Goal: Check status: Check status

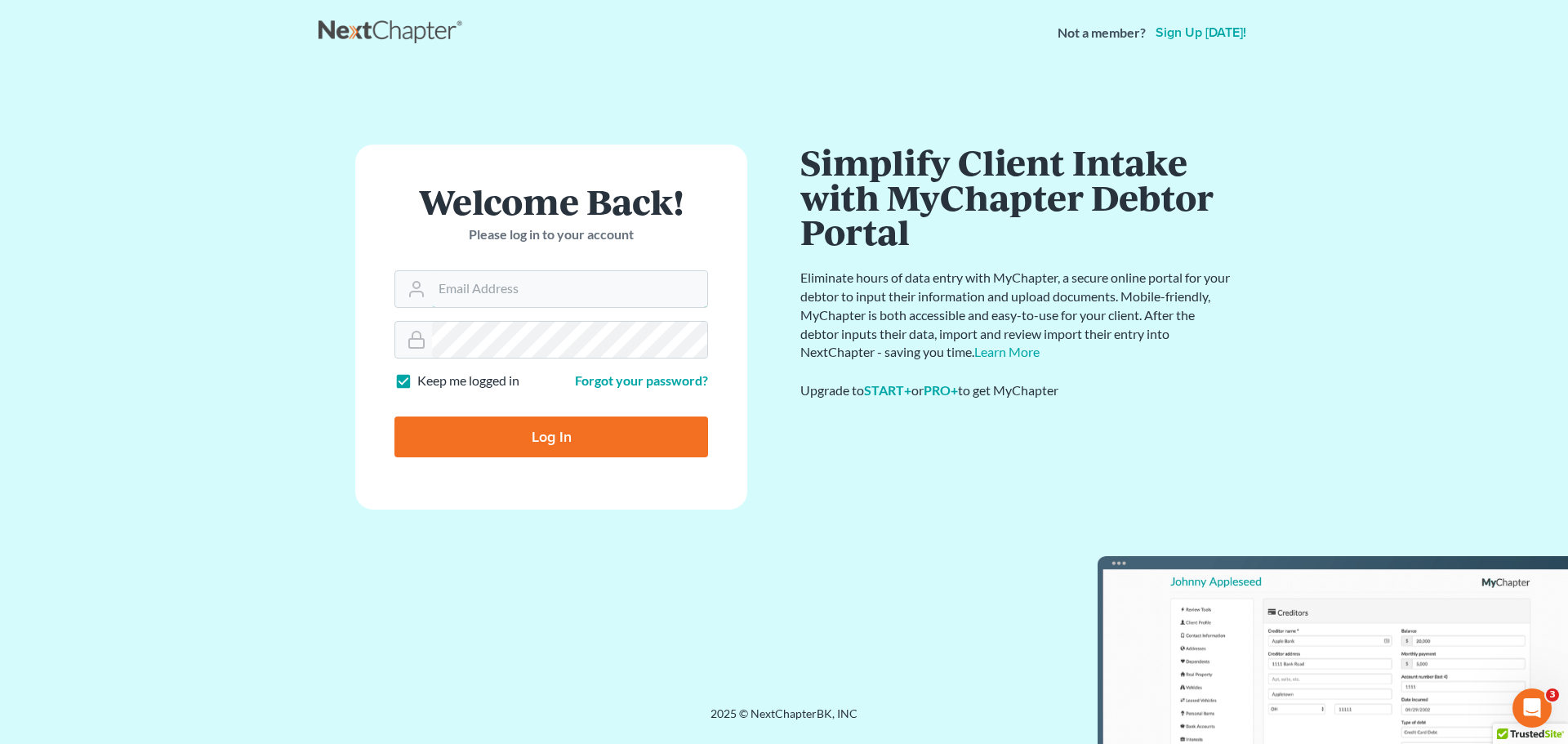
type input "[EMAIL_ADDRESS][DOMAIN_NAME]"
click at [575, 430] on input "Log In" at bounding box center [551, 437] width 313 height 41
type input "Thinking..."
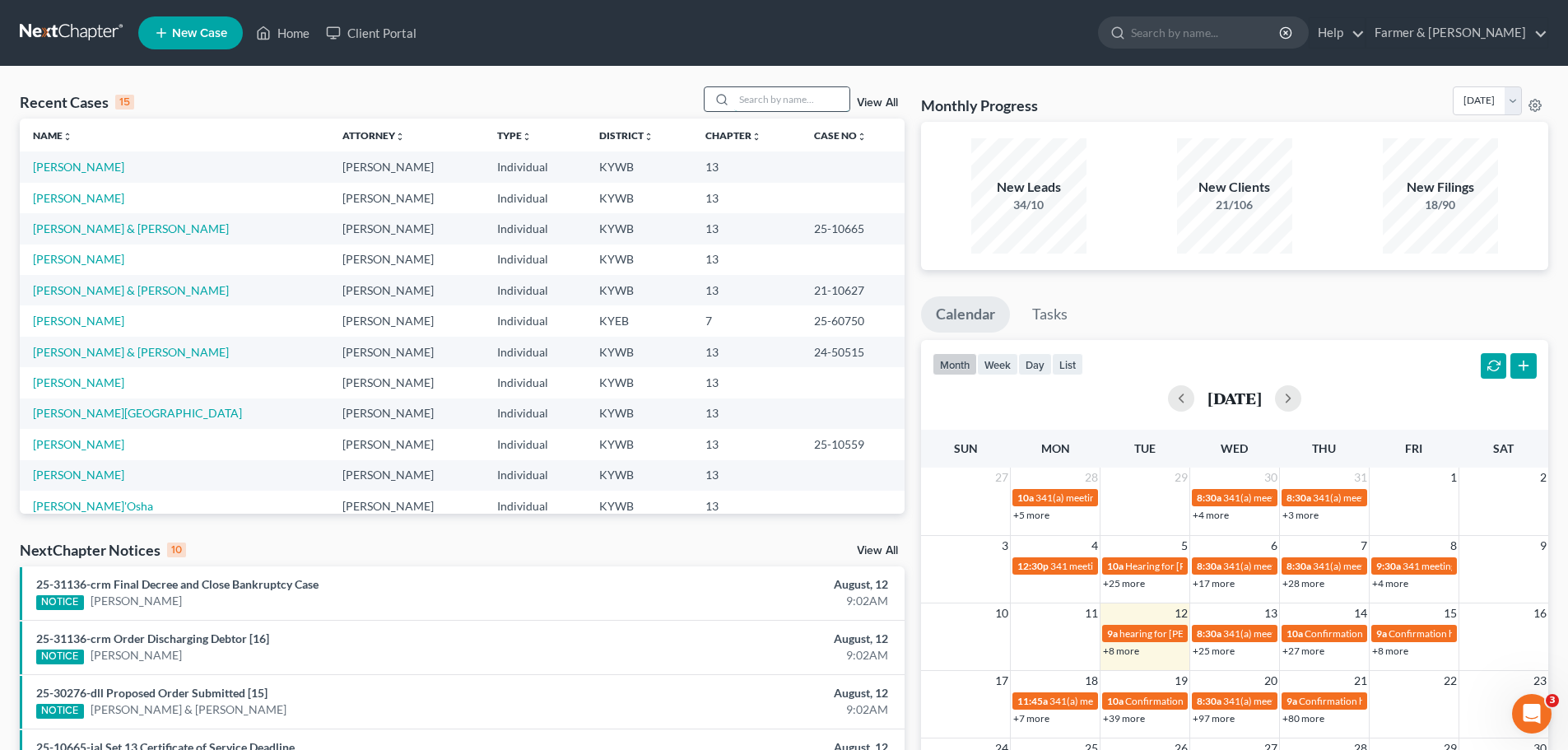
click at [766, 96] on input "search" at bounding box center [791, 99] width 115 height 24
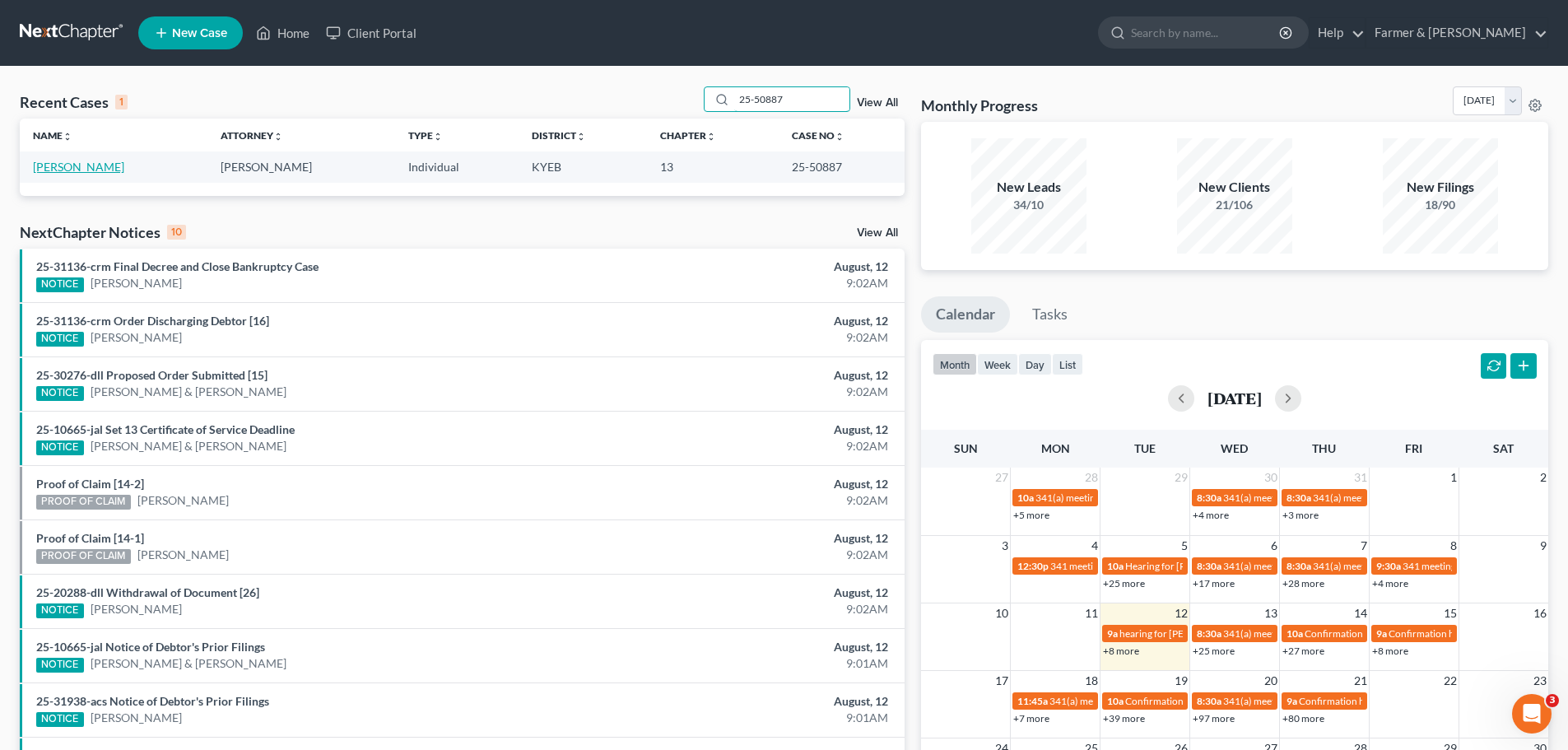
type input "25-50887"
click at [49, 168] on link "Maines, Gary" at bounding box center [79, 167] width 91 height 14
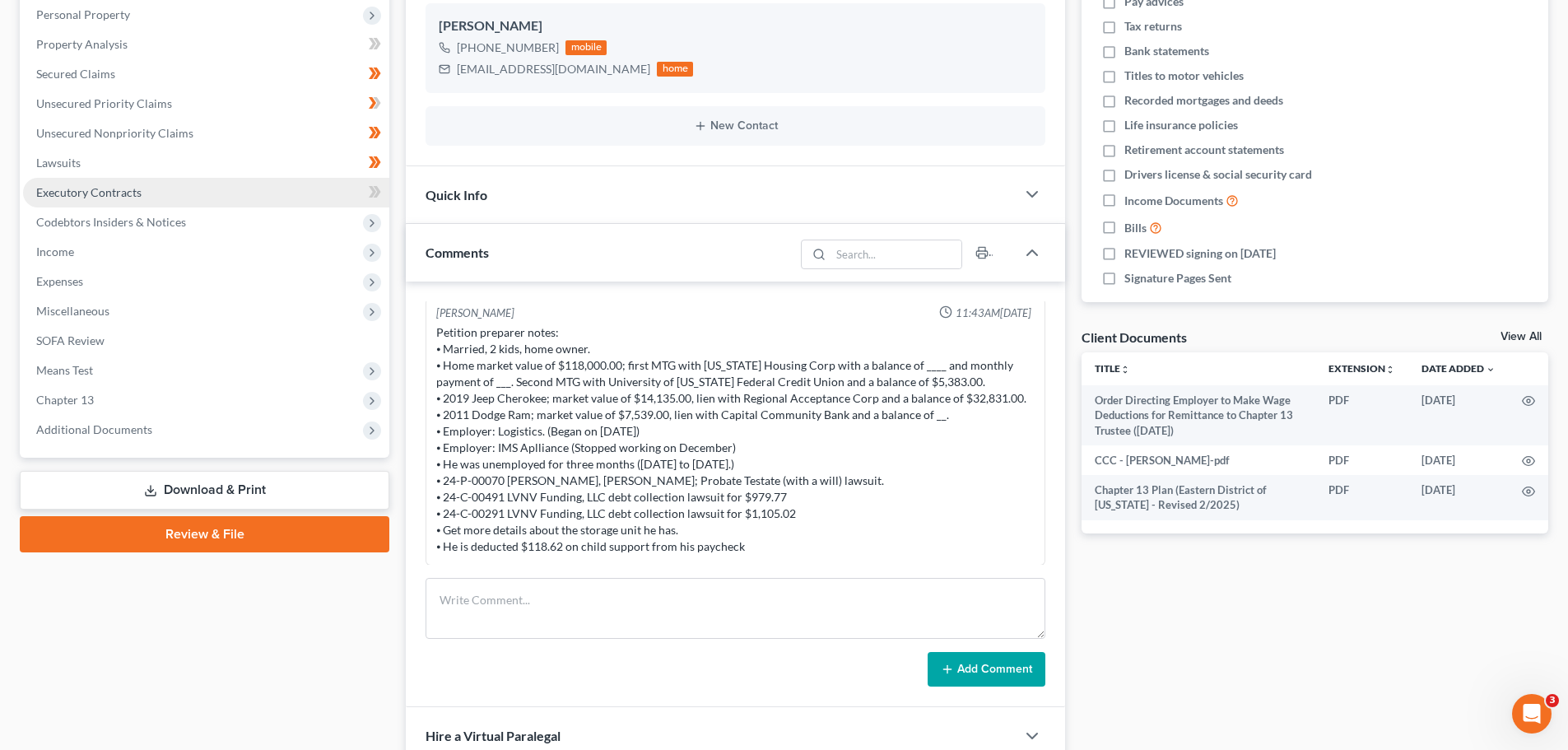
scroll to position [384, 0]
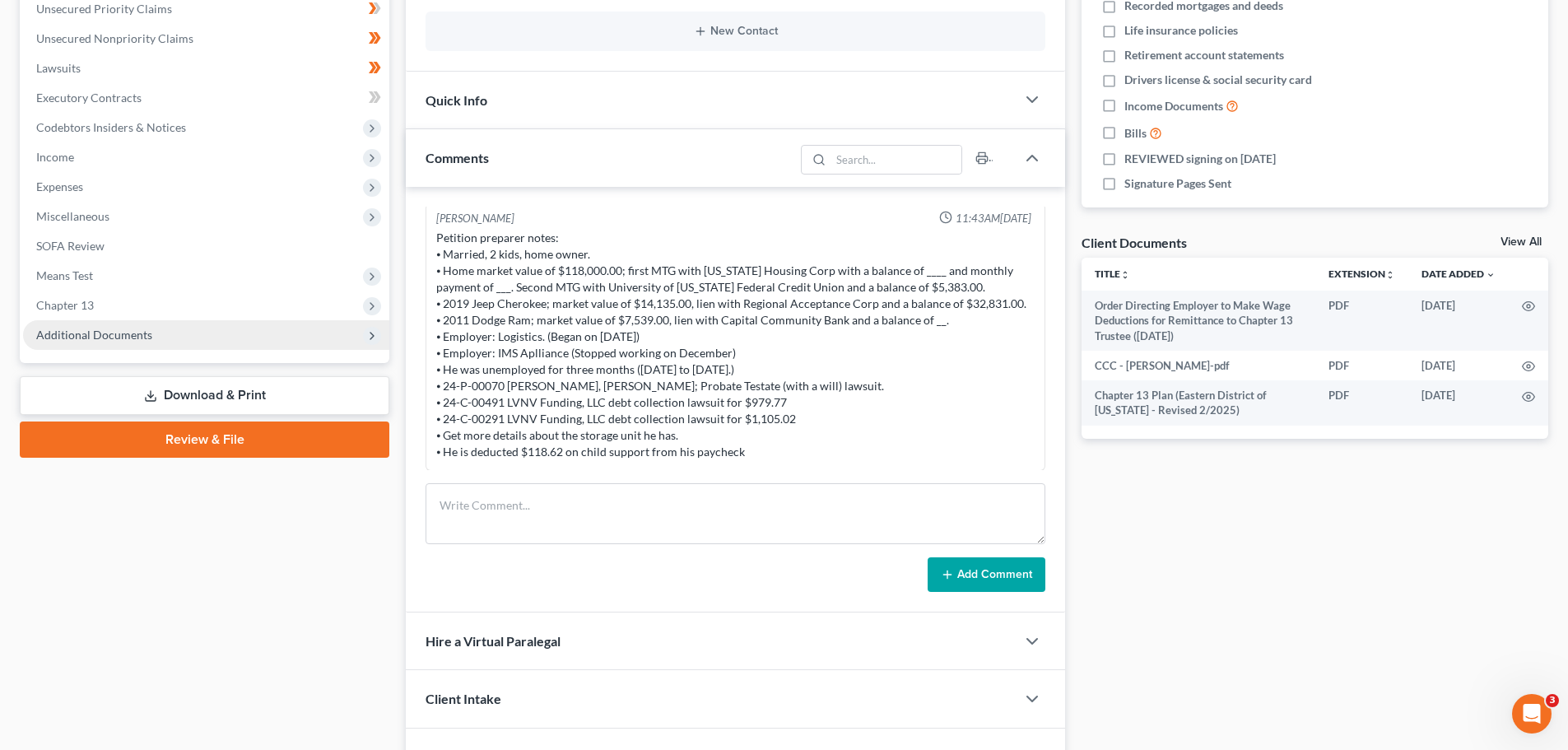
click at [121, 332] on span "Additional Documents" at bounding box center [94, 335] width 116 height 14
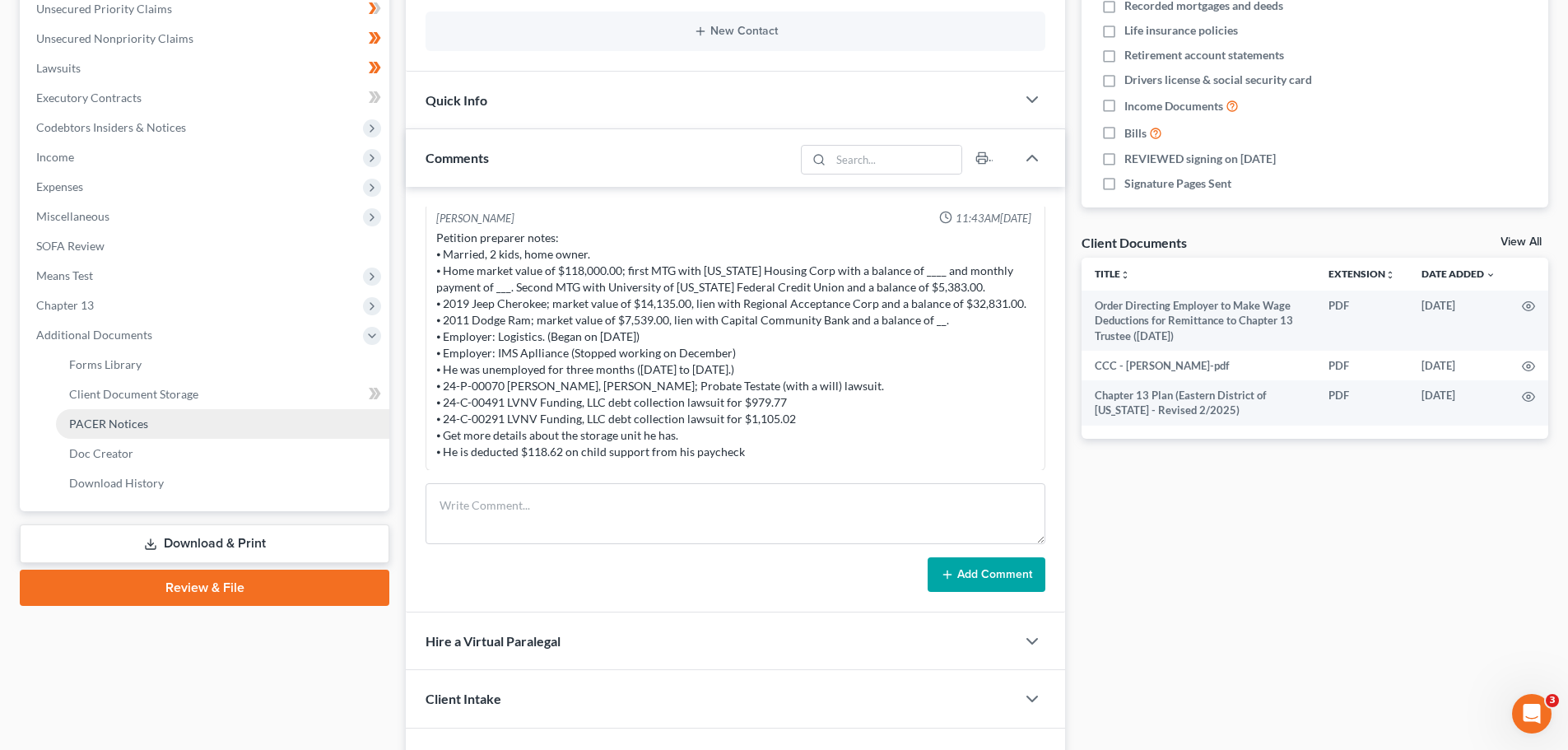
click at [133, 425] on span "PACER Notices" at bounding box center [109, 424] width 79 height 14
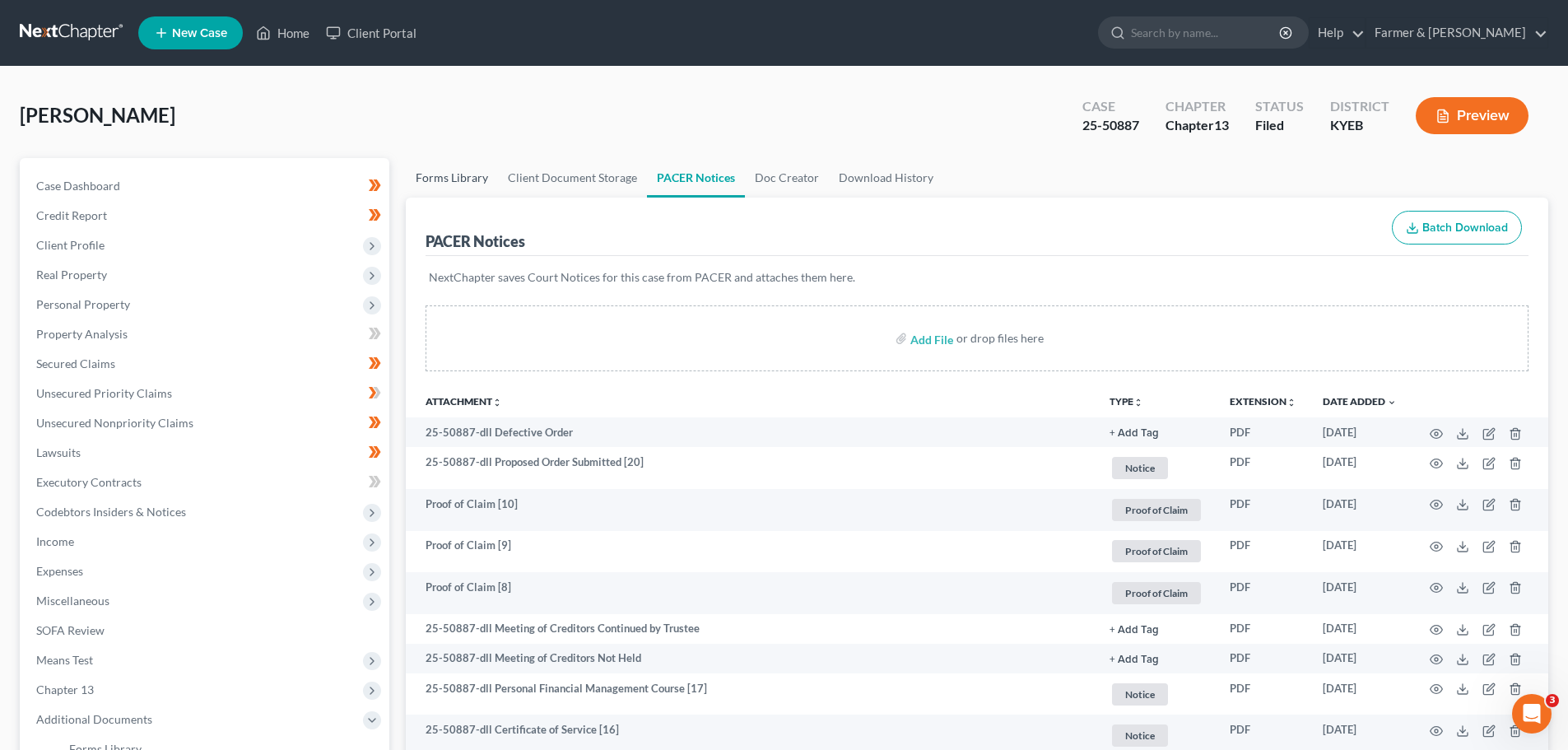
click at [451, 180] on link "Forms Library" at bounding box center [452, 177] width 92 height 39
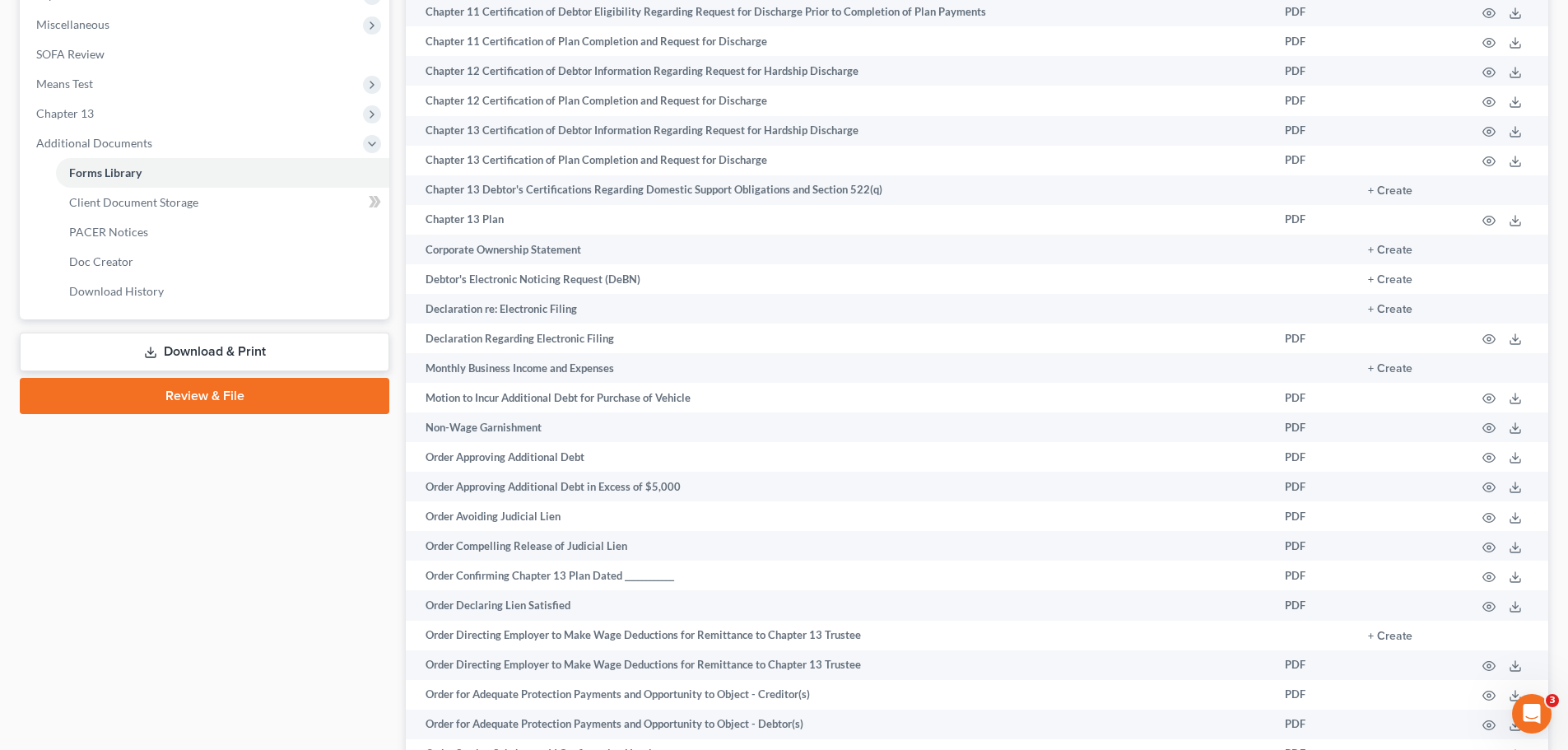
scroll to position [384, 0]
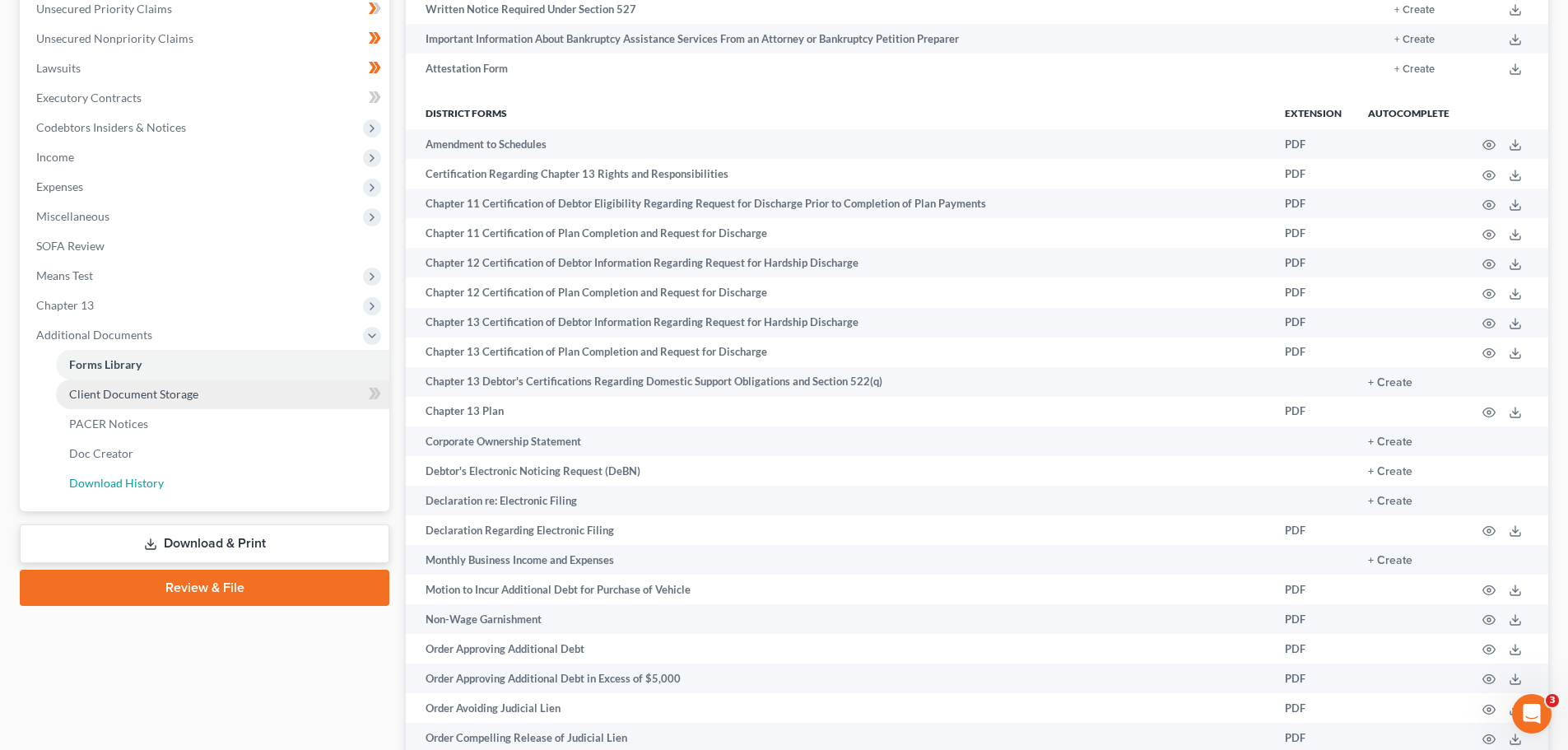
click at [150, 482] on span "Download History" at bounding box center [117, 483] width 95 height 14
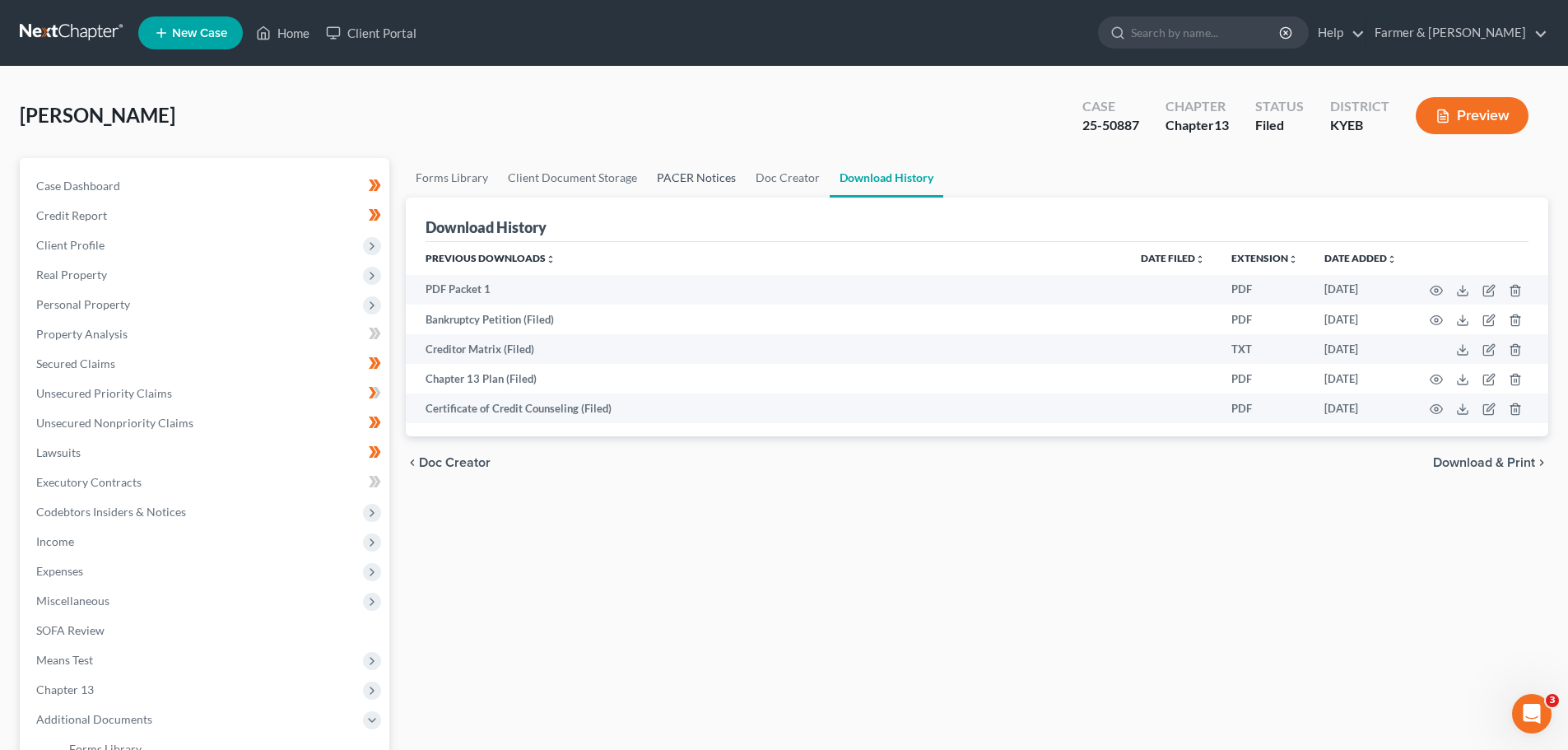
click at [675, 182] on link "PACER Notices" at bounding box center [696, 177] width 99 height 39
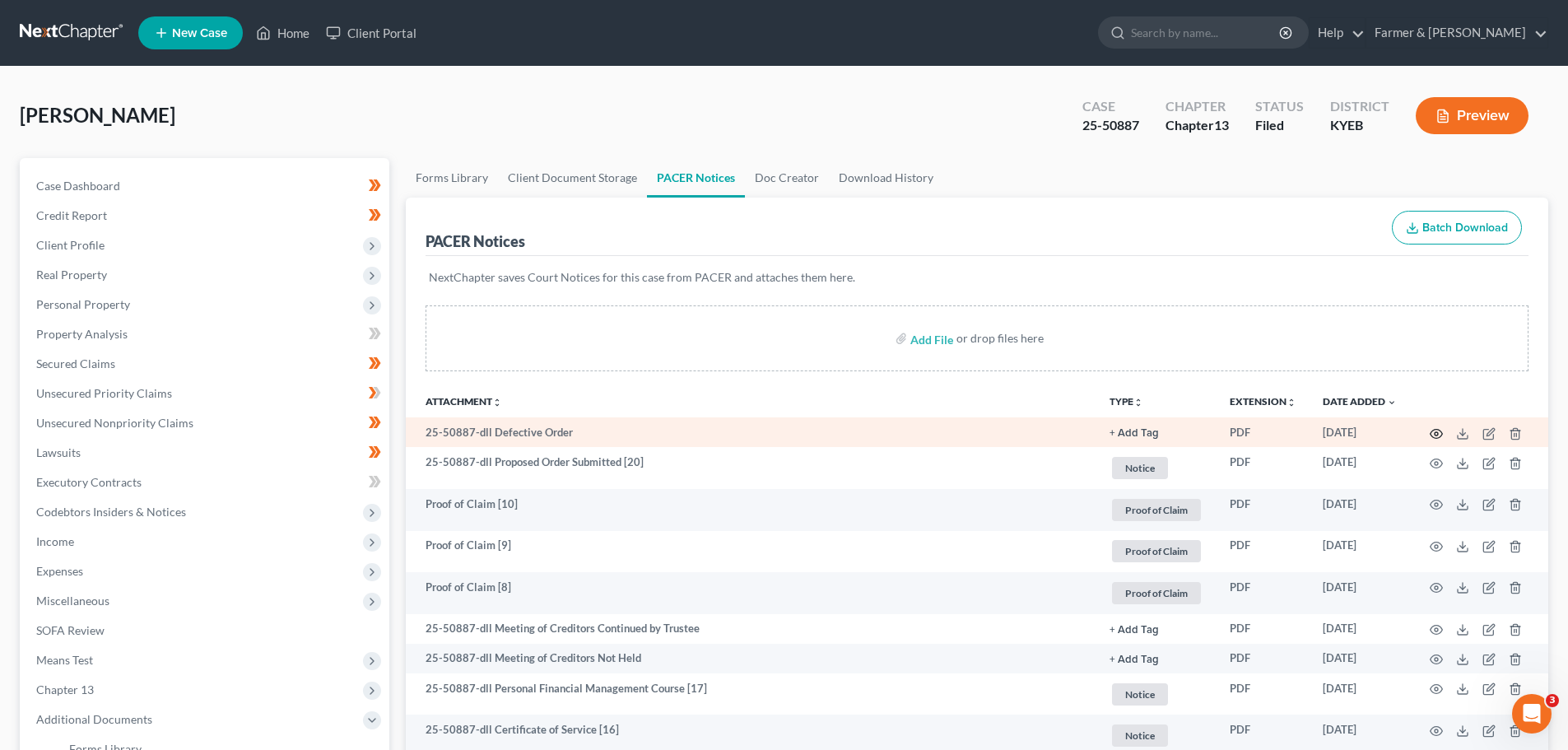
click at [1439, 431] on icon "button" at bounding box center [1436, 433] width 13 height 13
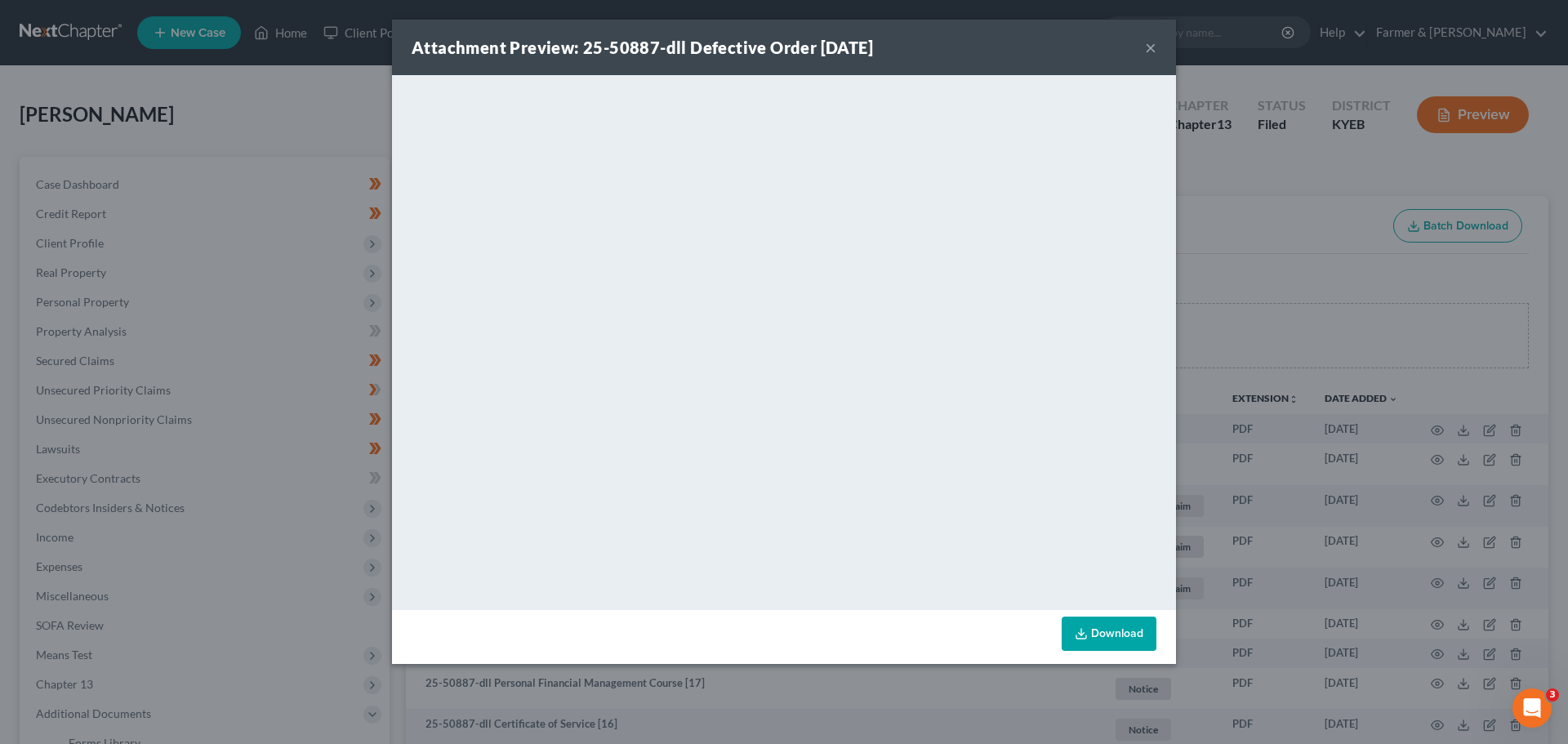
click at [1146, 42] on button "×" at bounding box center [1150, 47] width 11 height 20
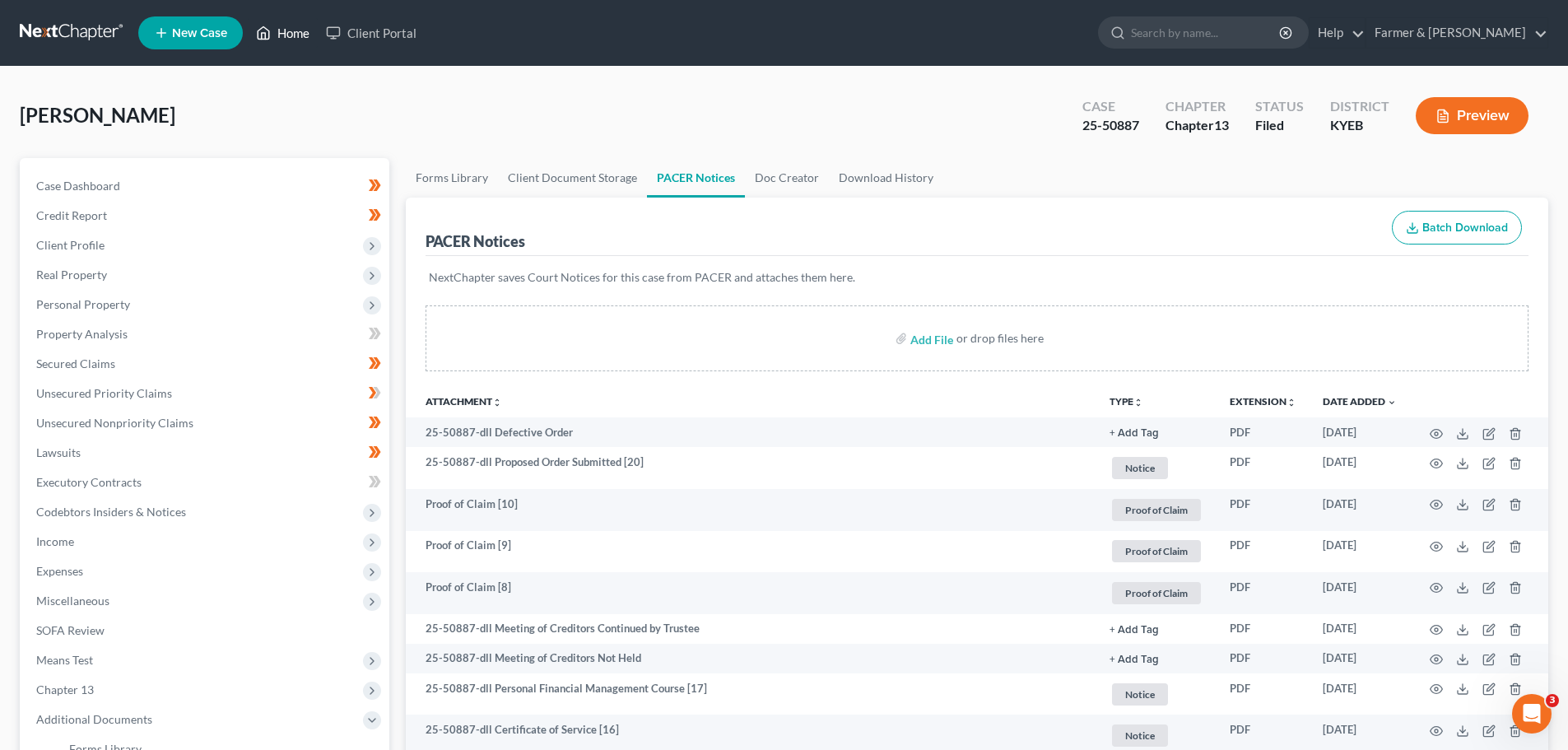
click at [280, 31] on link "Home" at bounding box center [283, 33] width 70 height 30
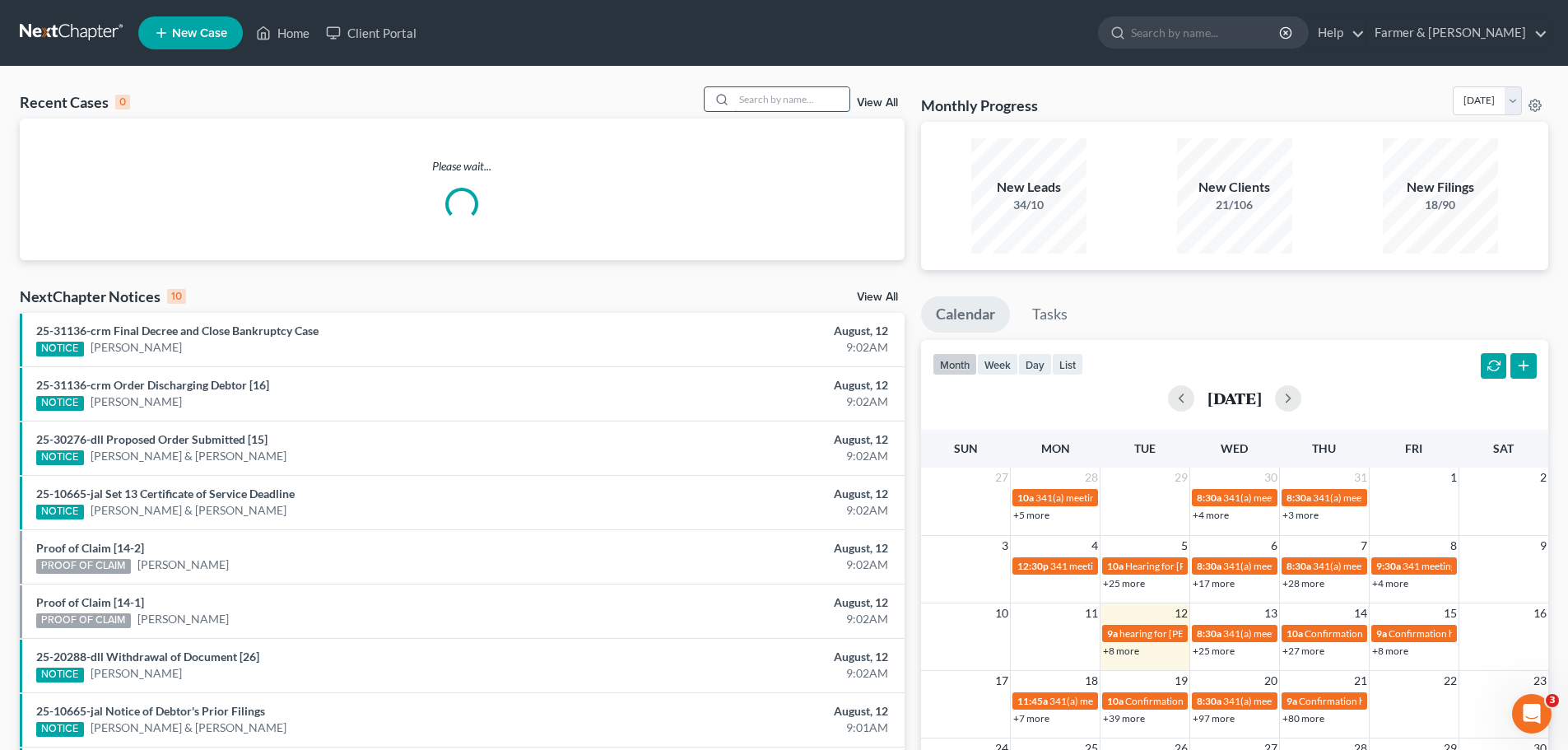
click at [766, 96] on input "search" at bounding box center [791, 99] width 115 height 24
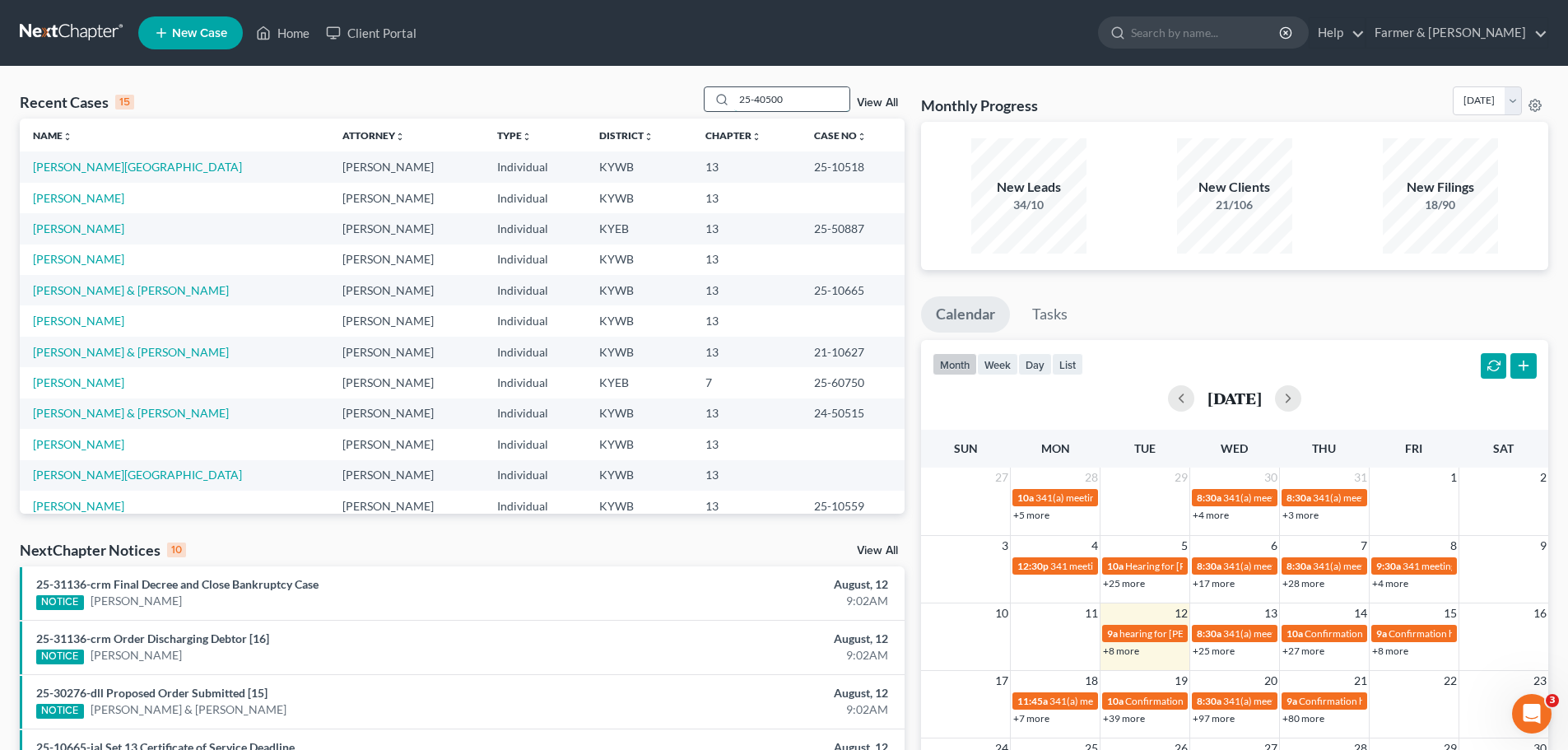
drag, startPoint x: 821, startPoint y: 98, endPoint x: 715, endPoint y: 98, distance: 106.0
click at [715, 98] on div "25-40500" at bounding box center [777, 99] width 146 height 25
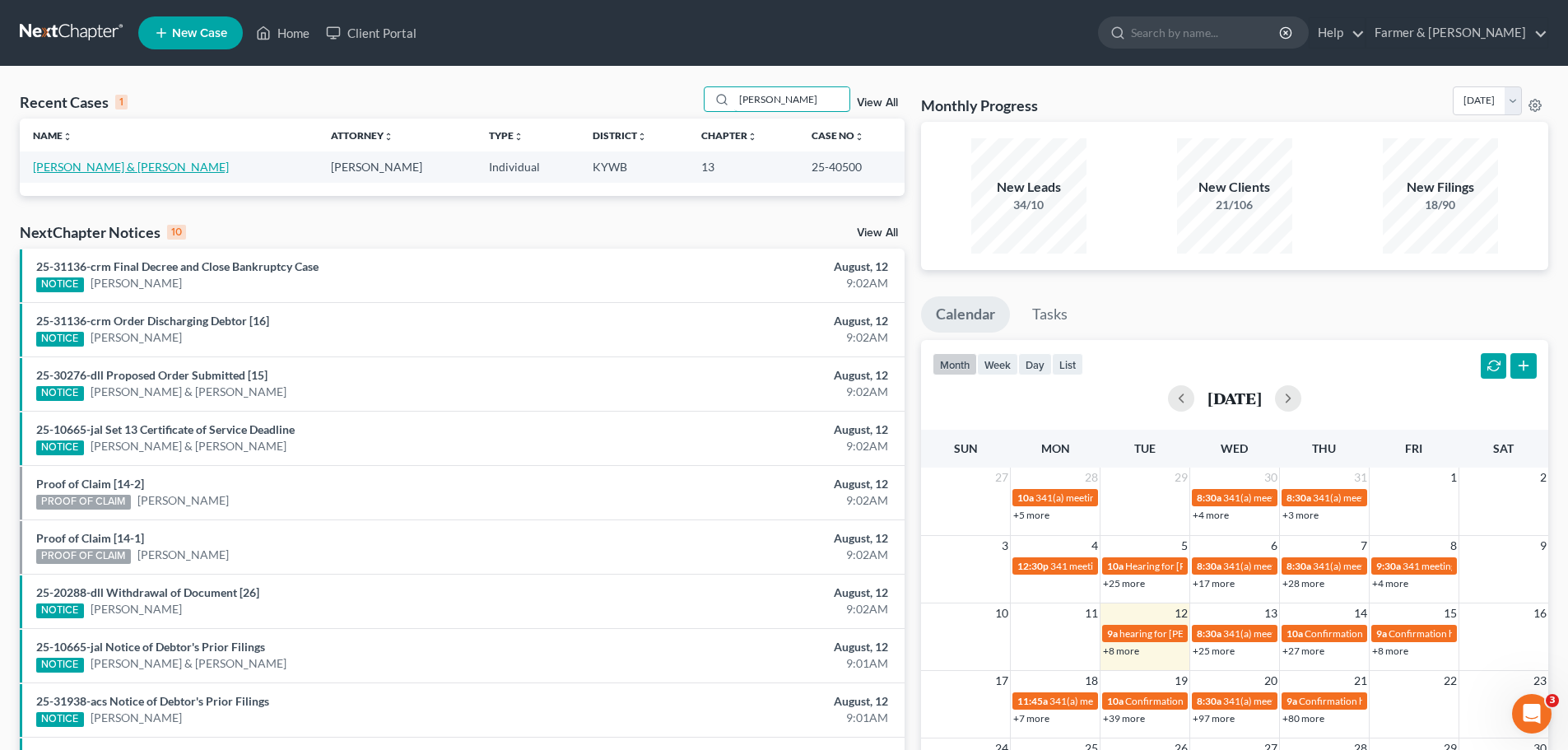
type input "AMY ROBERSON"
click at [119, 164] on link "Roberson, Amy & Stephen" at bounding box center [131, 167] width 196 height 14
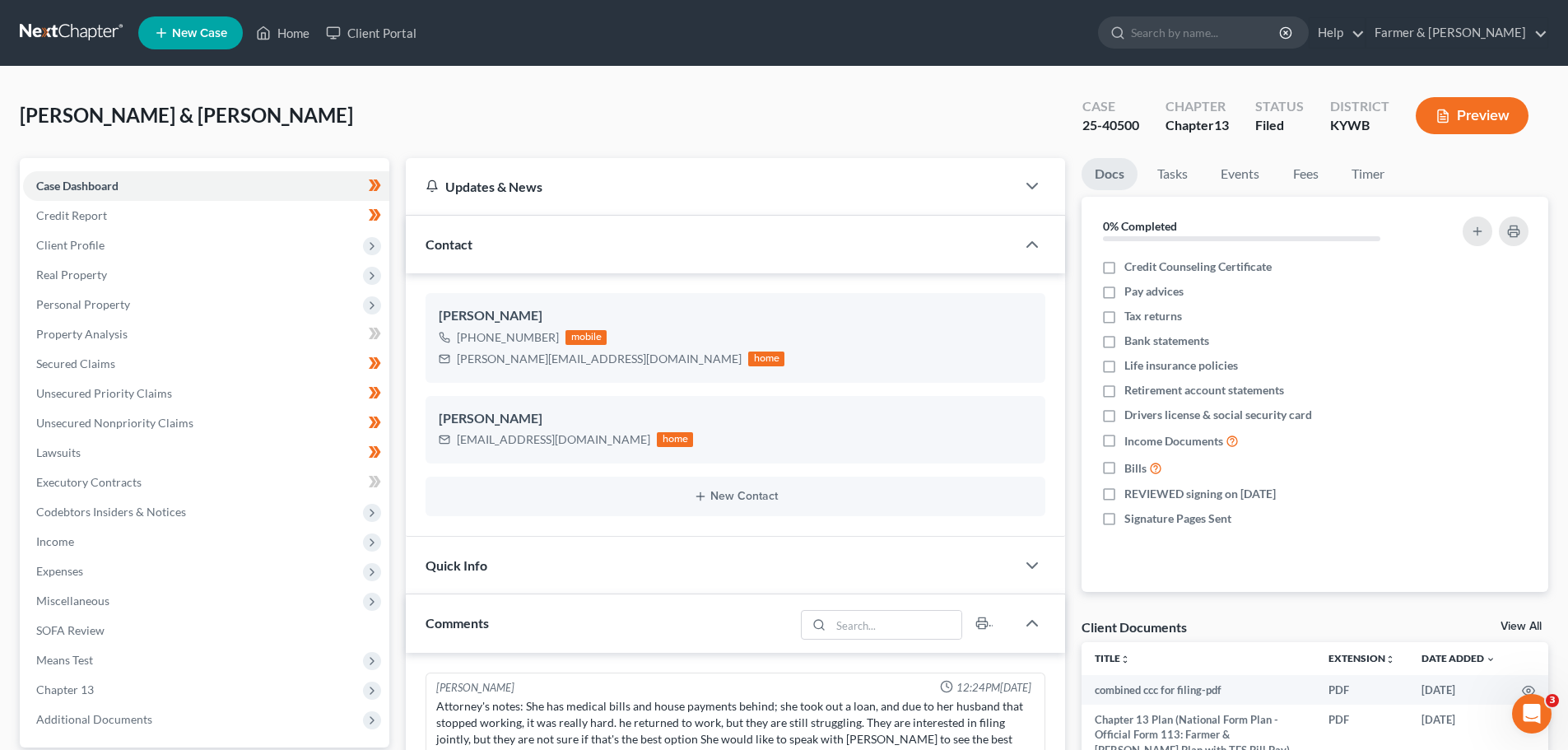
scroll to position [239, 0]
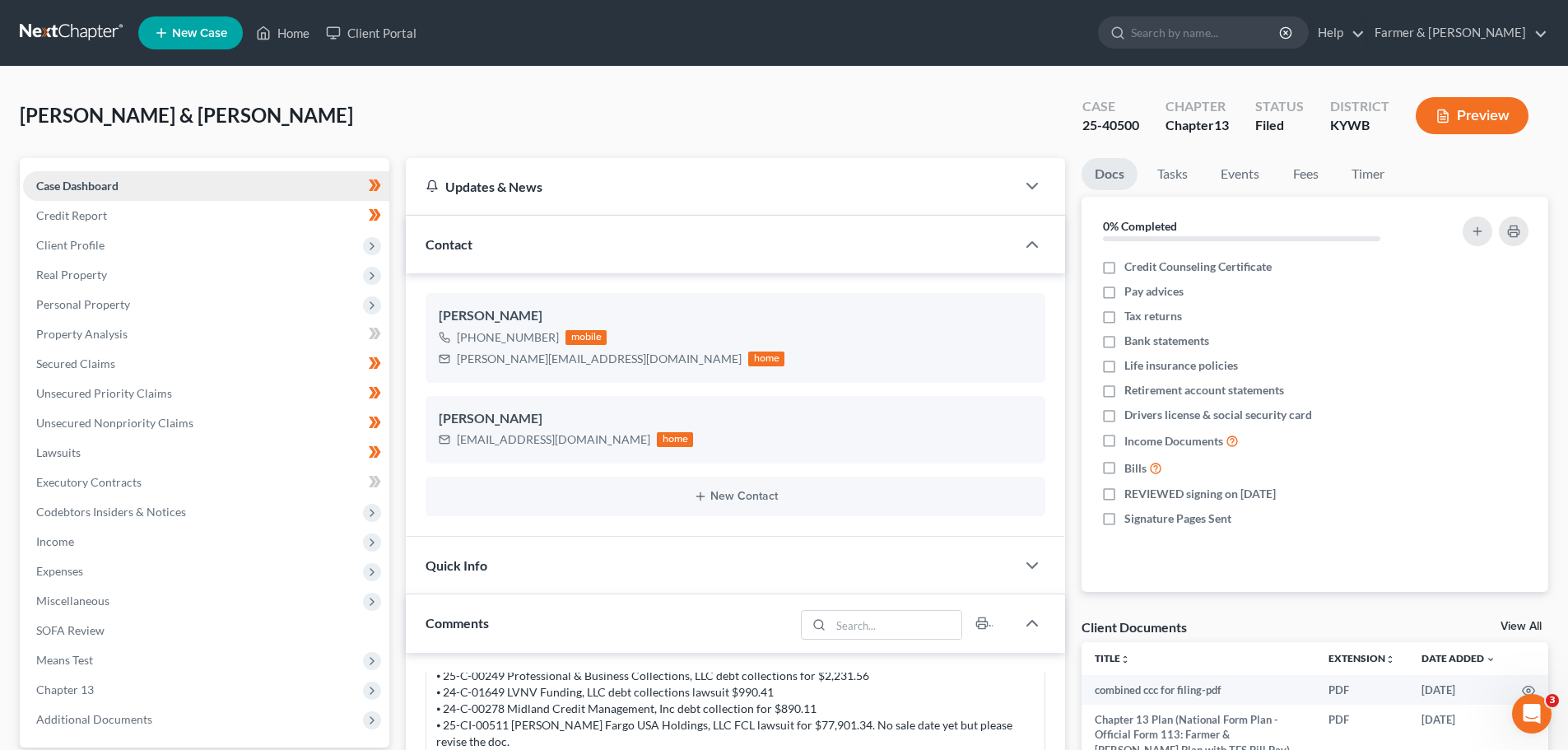
click at [101, 188] on span "Case Dashboard" at bounding box center [77, 186] width 82 height 14
click at [96, 239] on span "Client Profile" at bounding box center [70, 245] width 68 height 14
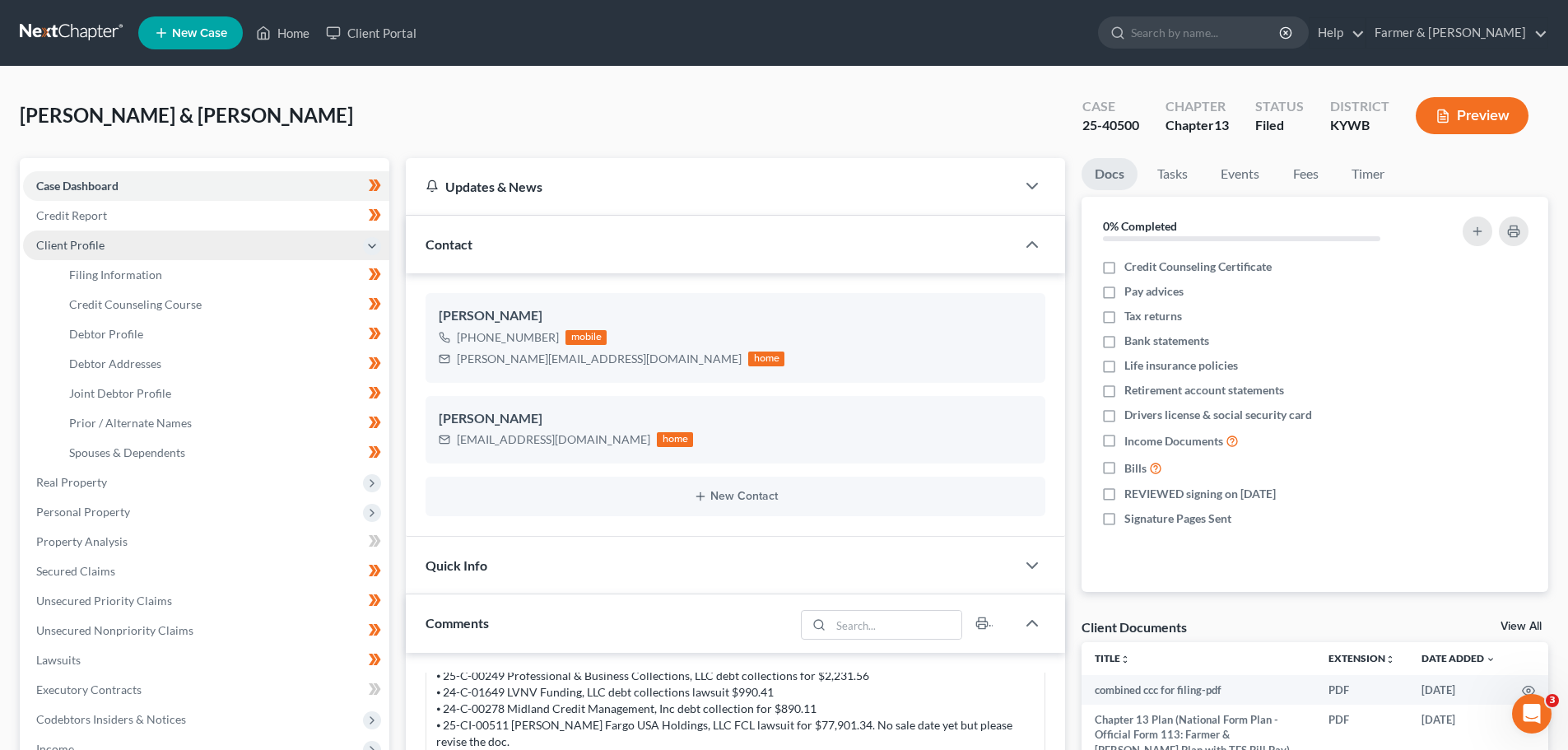
click at [116, 246] on span "Client Profile" at bounding box center [206, 246] width 367 height 30
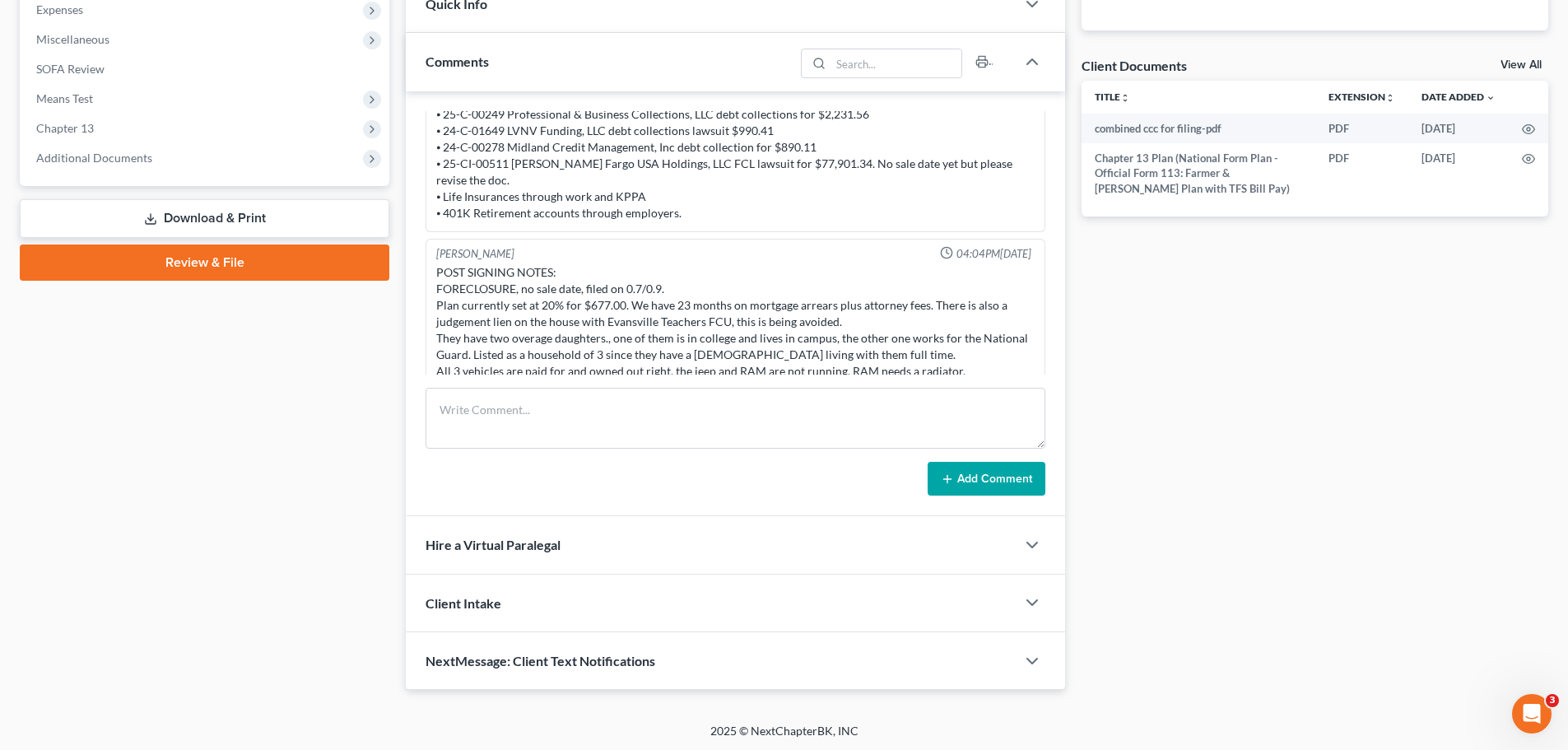
scroll to position [564, 0]
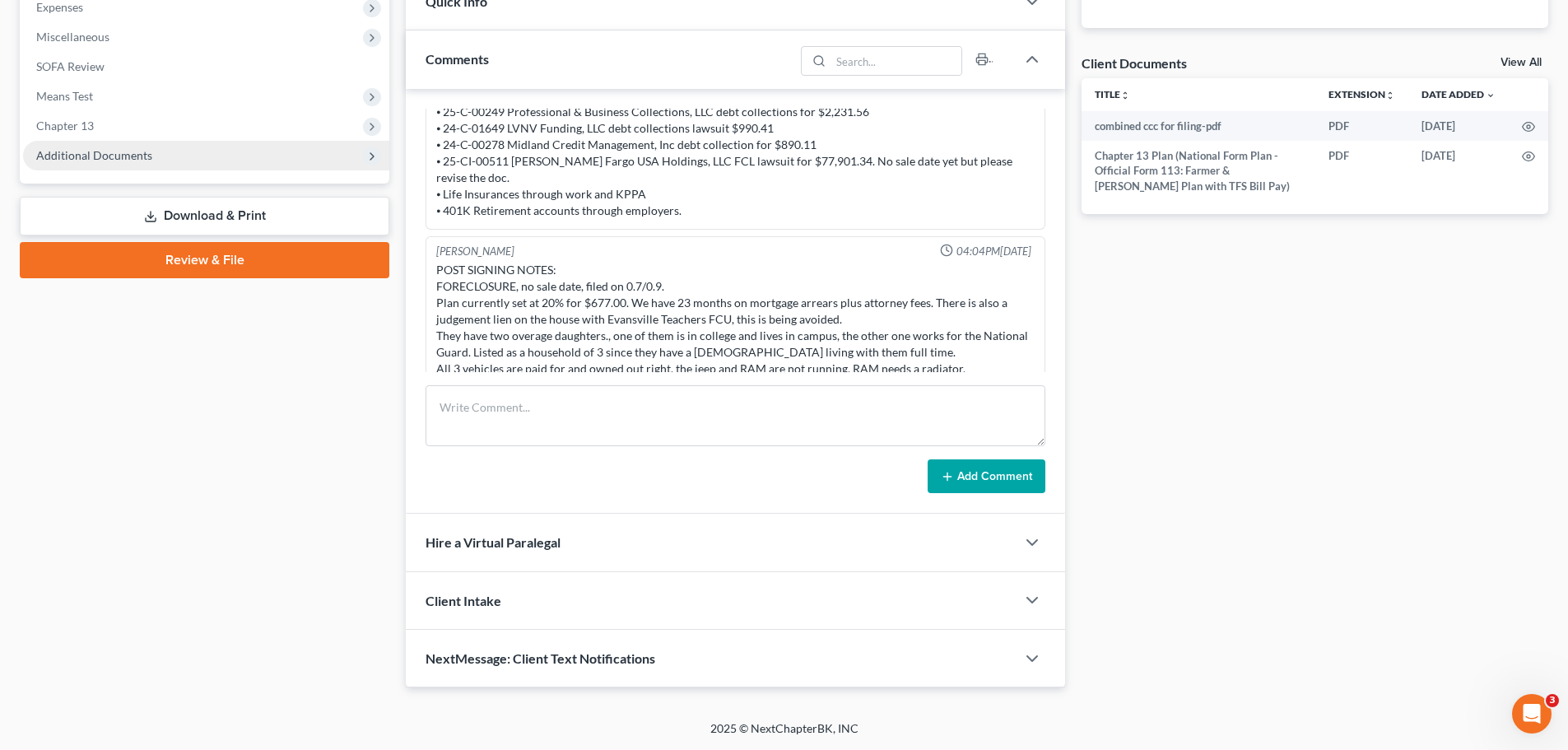
click at [170, 161] on span "Additional Documents" at bounding box center [206, 156] width 367 height 30
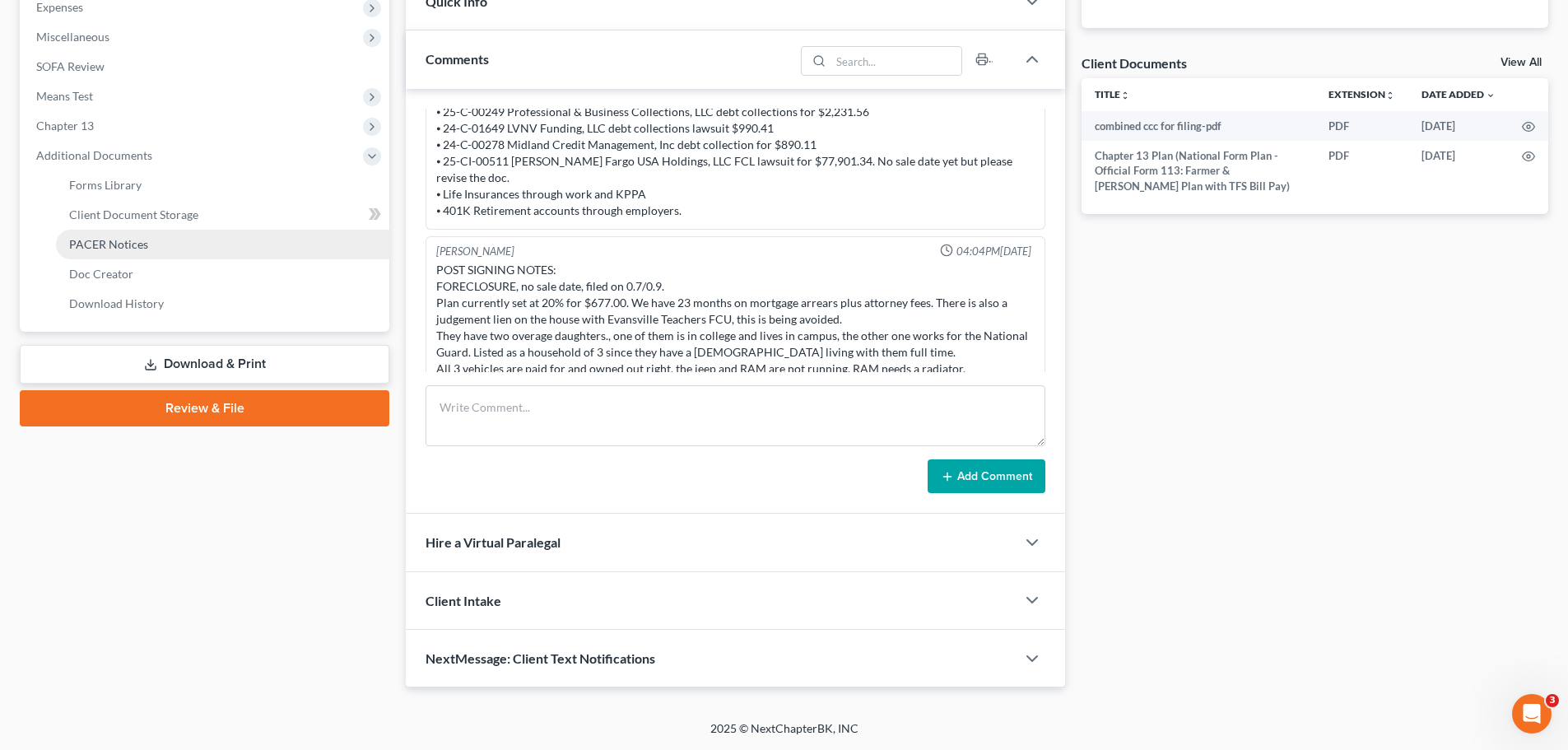
click at [156, 254] on link "PACER Notices" at bounding box center [223, 245] width 333 height 30
